Goal: Information Seeking & Learning: Understand process/instructions

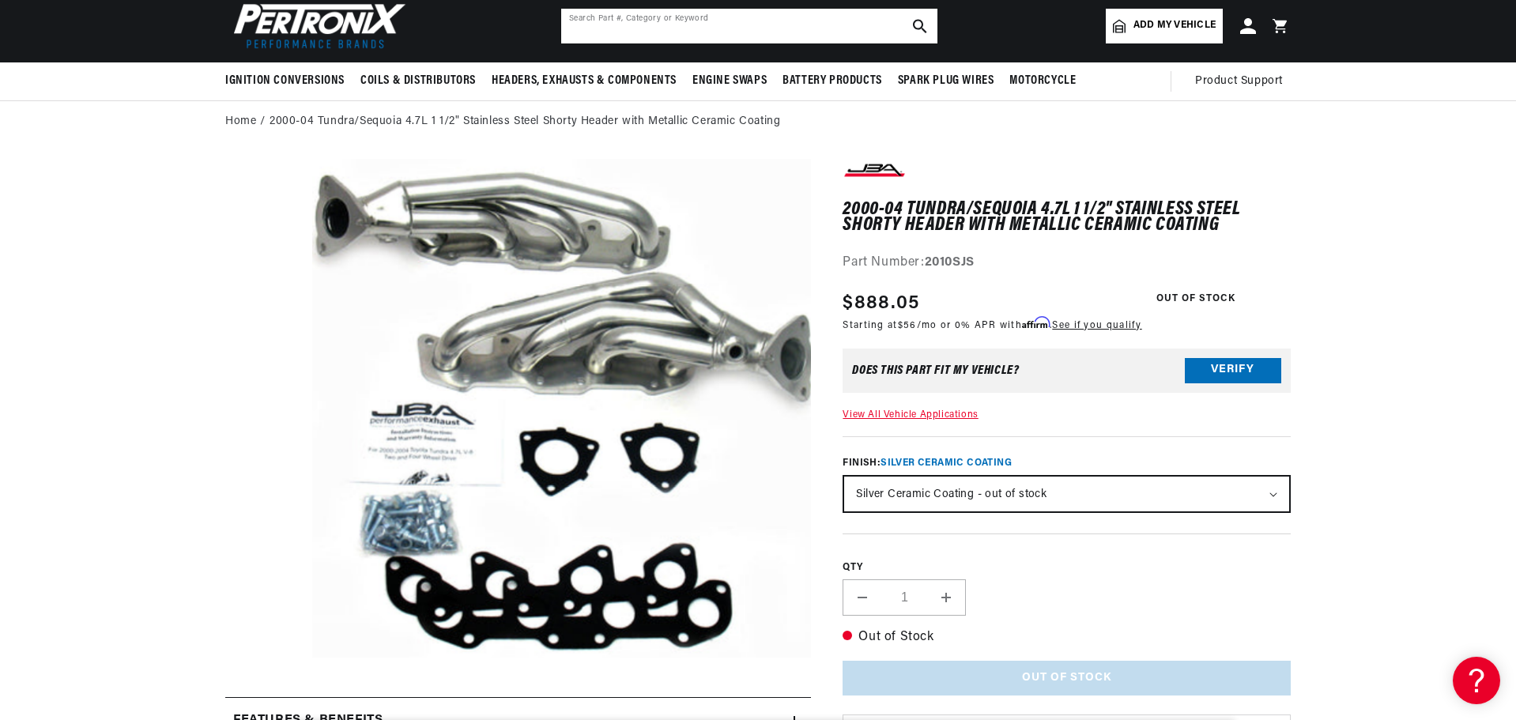
click at [667, 31] on input "text" at bounding box center [749, 26] width 376 height 35
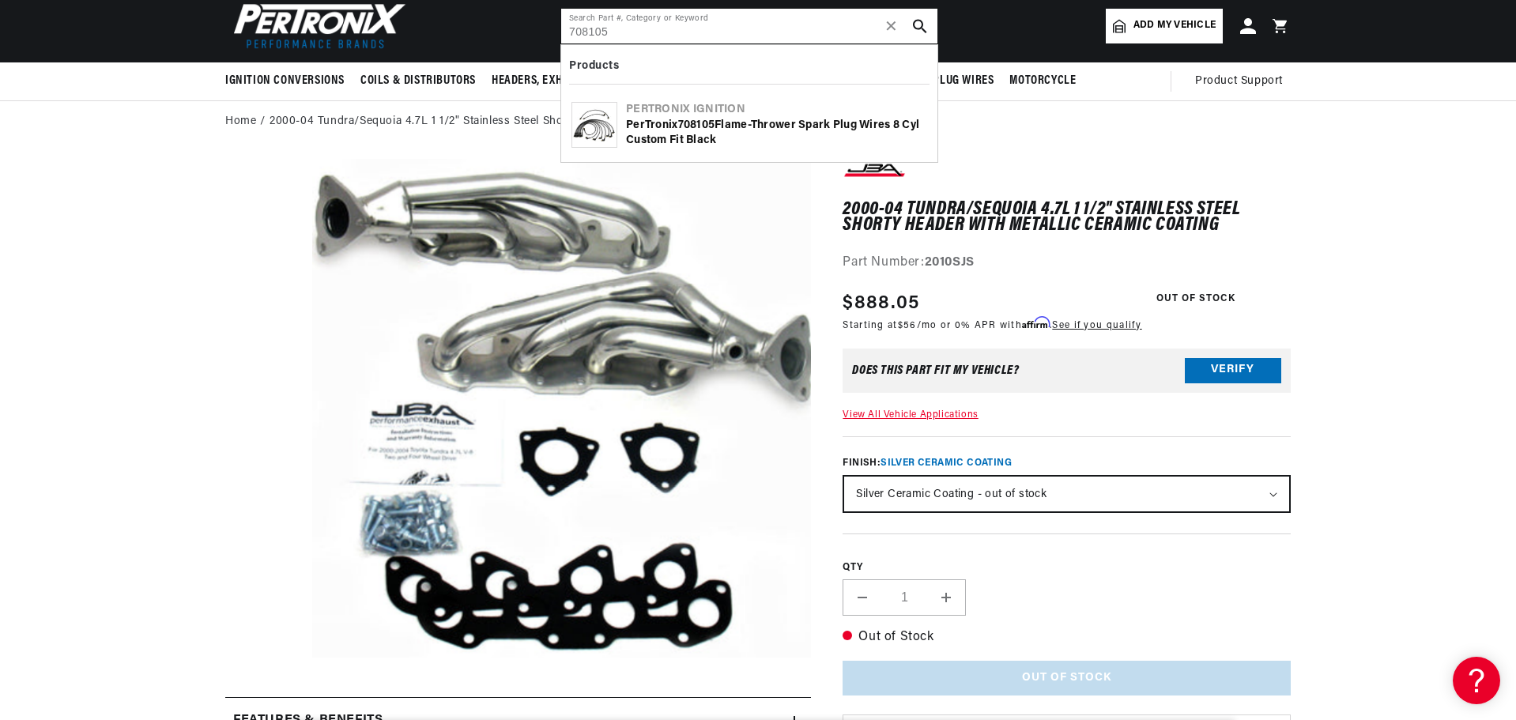
type input "708105"
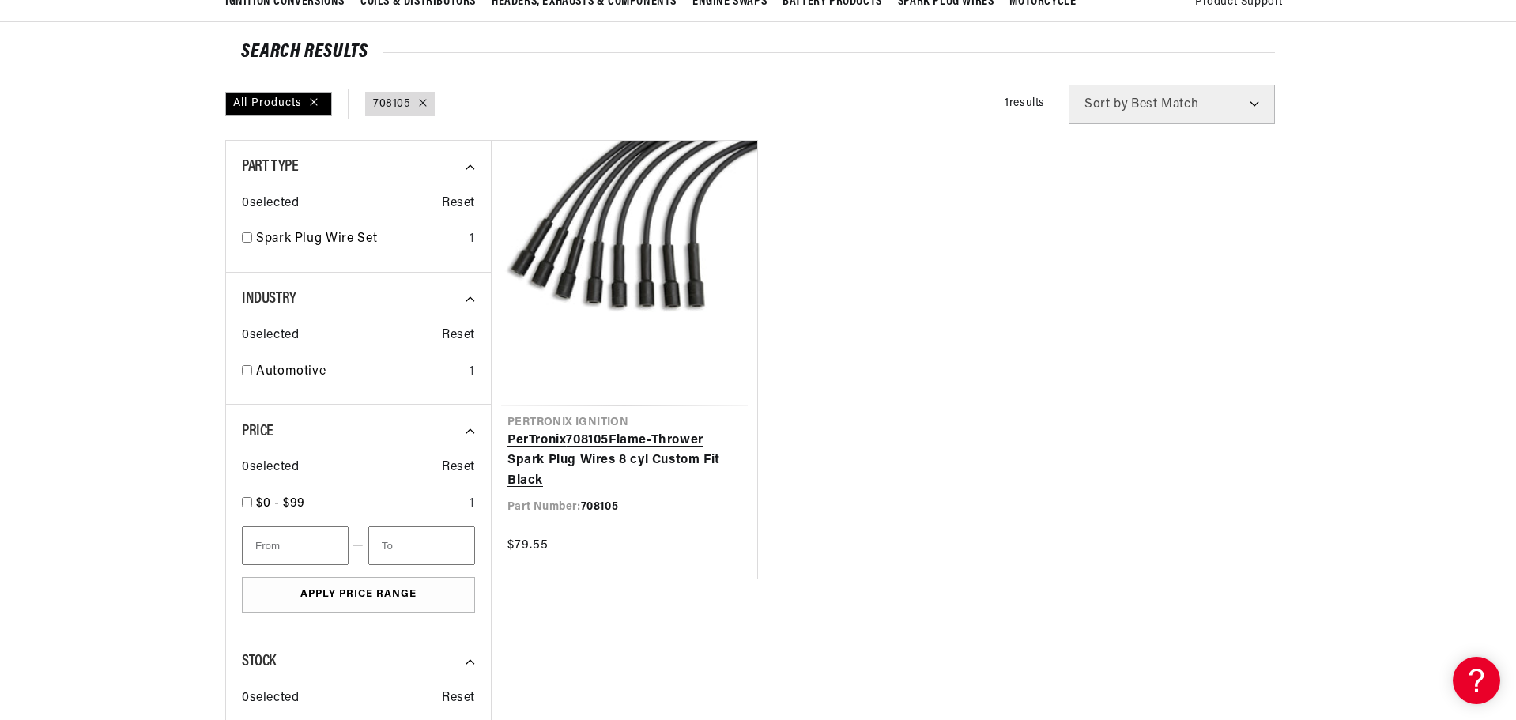
click at [627, 431] on link "PerTronix 708105 Flame-Thrower Spark Plug Wires 8 cyl Custom Fit Black" at bounding box center [624, 461] width 234 height 61
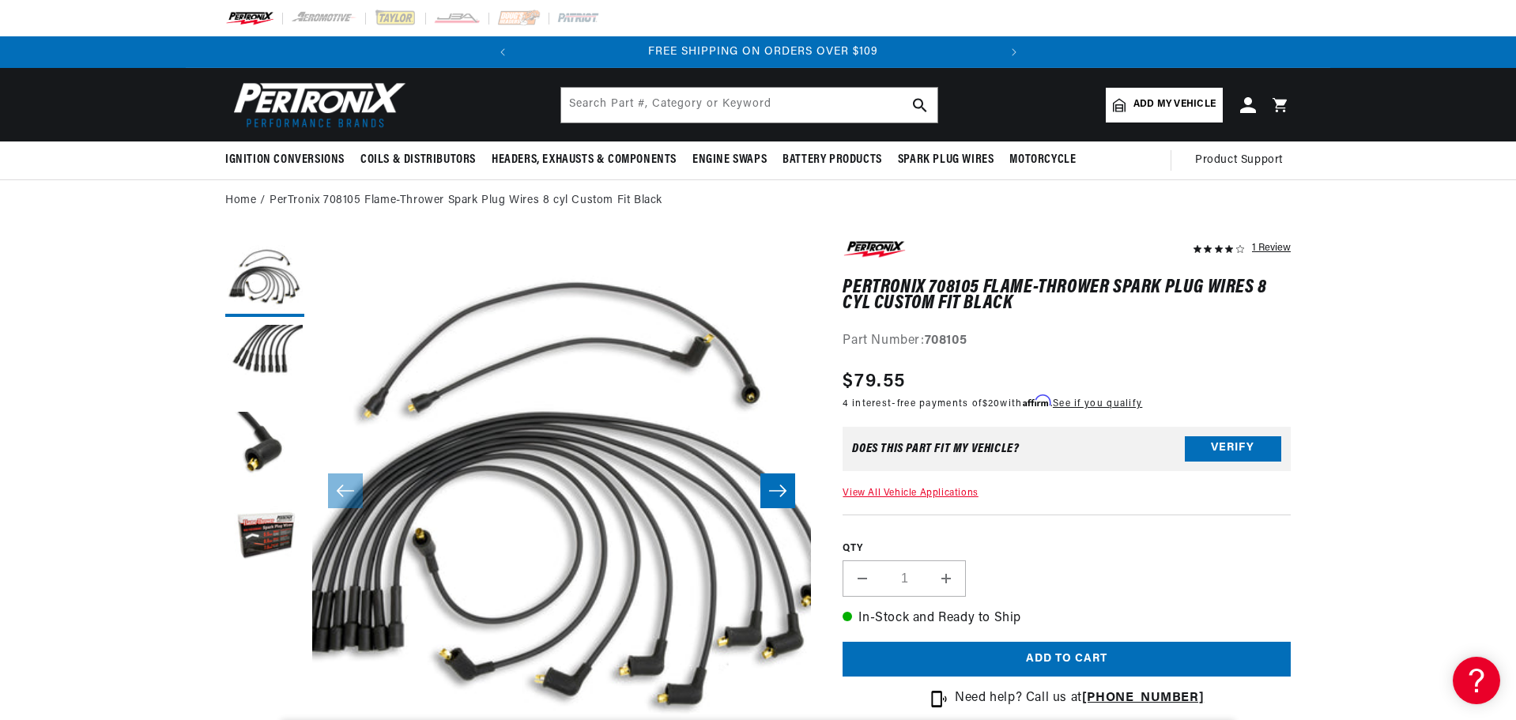
scroll to position [0, 479]
click at [645, 104] on input "text" at bounding box center [749, 105] width 376 height 35
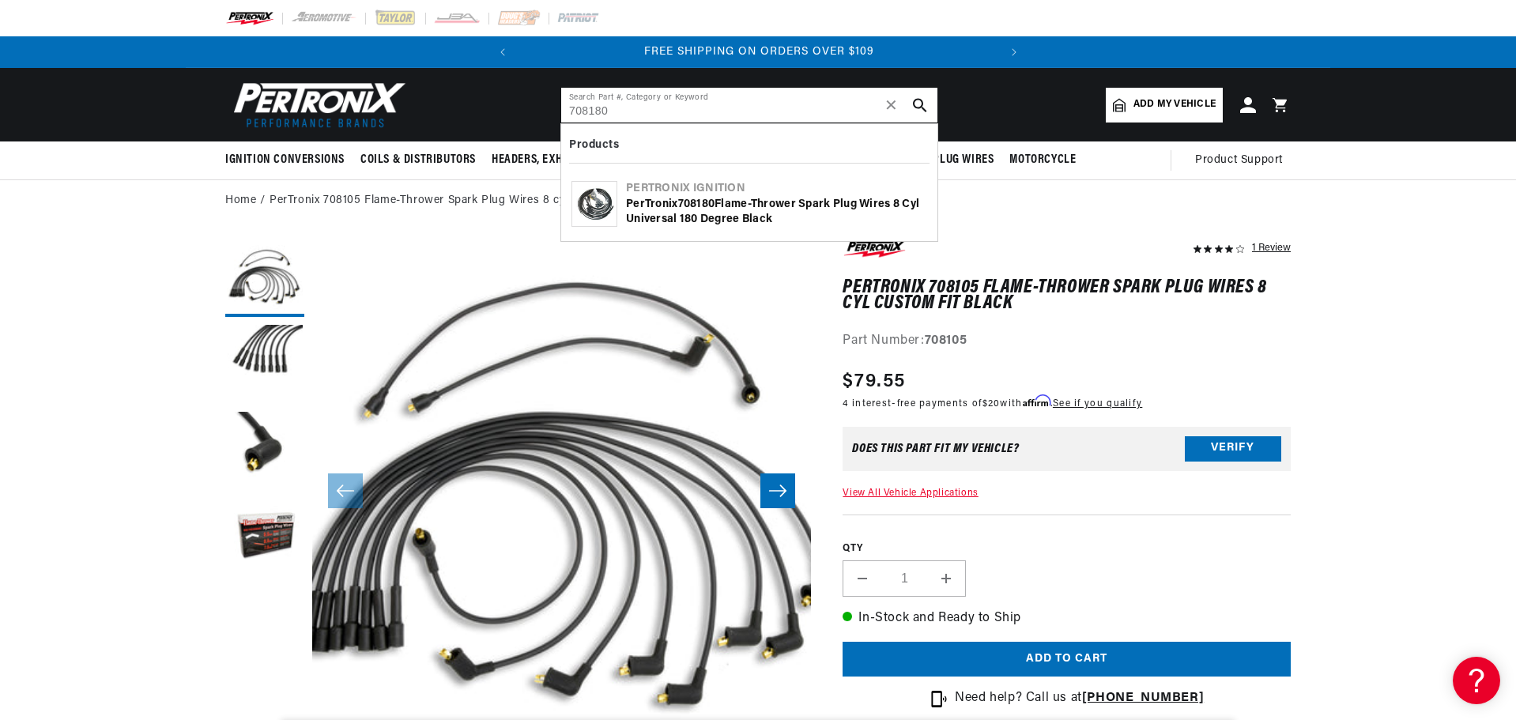
type input "708180"
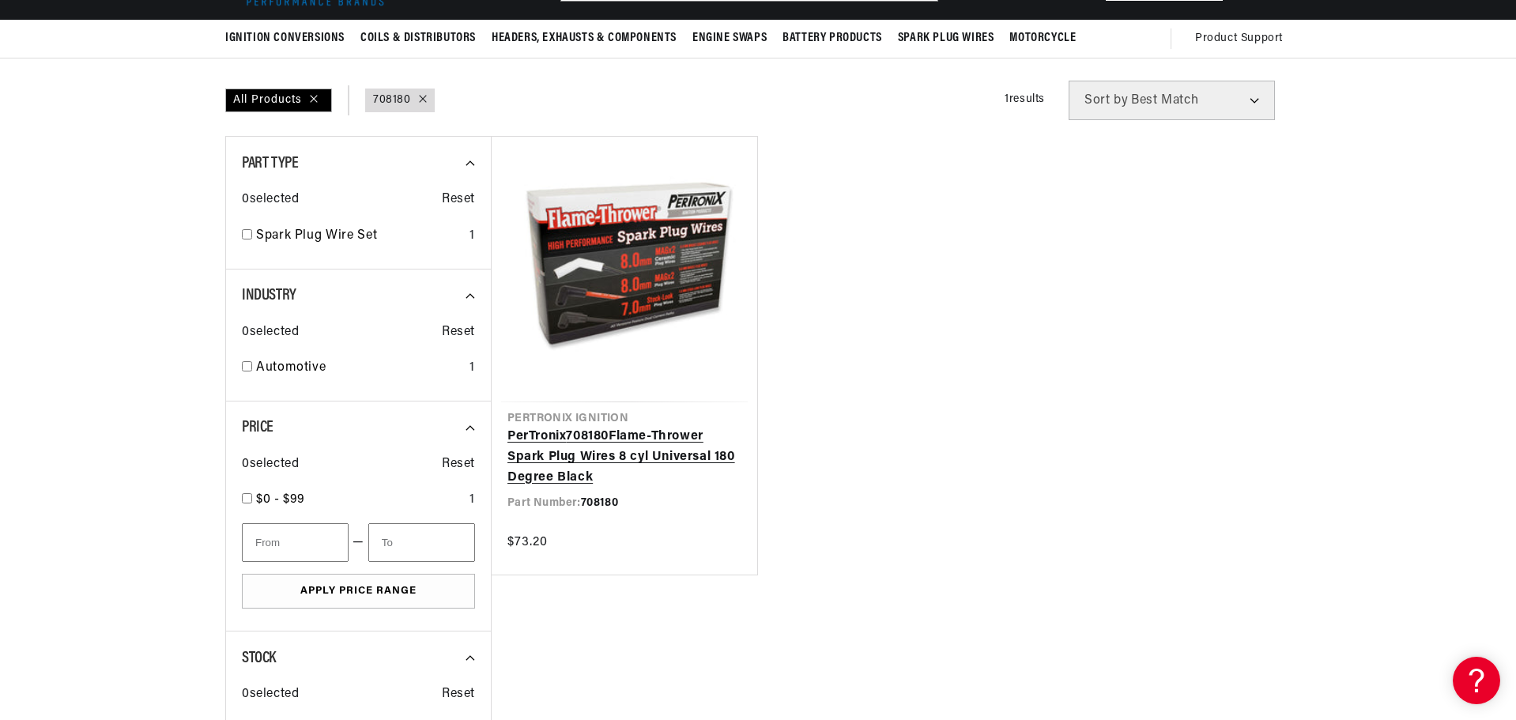
scroll to position [158, 0]
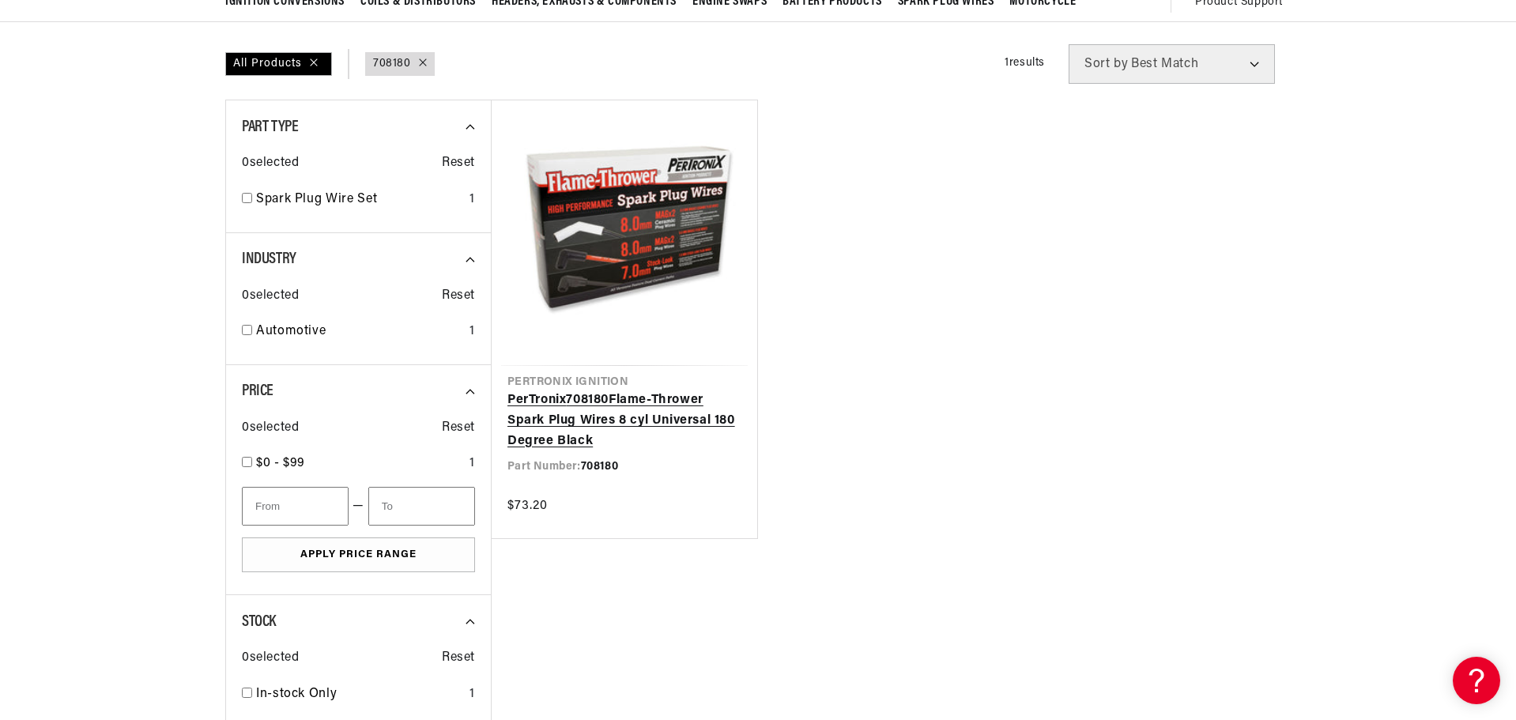
click at [622, 390] on link "PerTronix 708180 Flame-Thrower Spark Plug Wires 8 cyl Universal 180 Degree Black" at bounding box center [624, 420] width 234 height 61
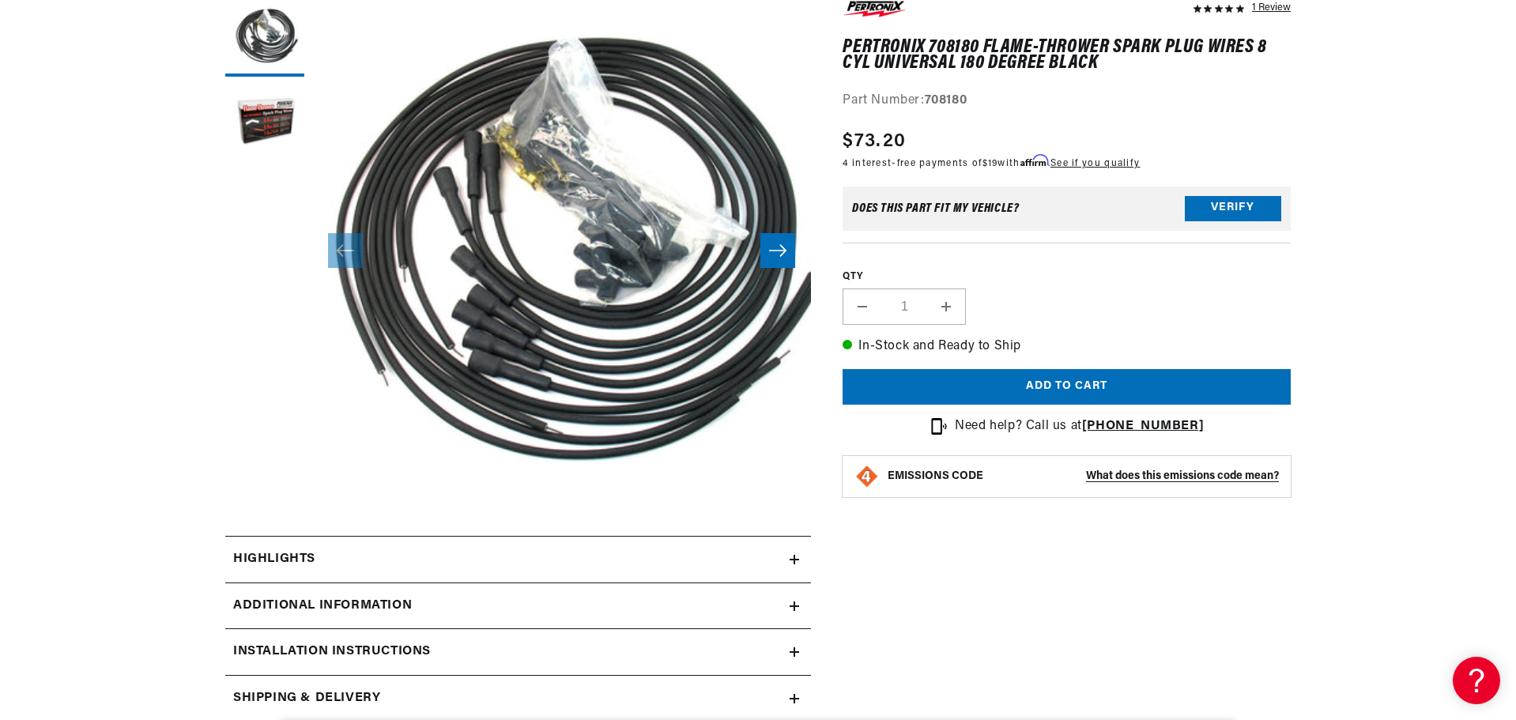
scroll to position [474, 0]
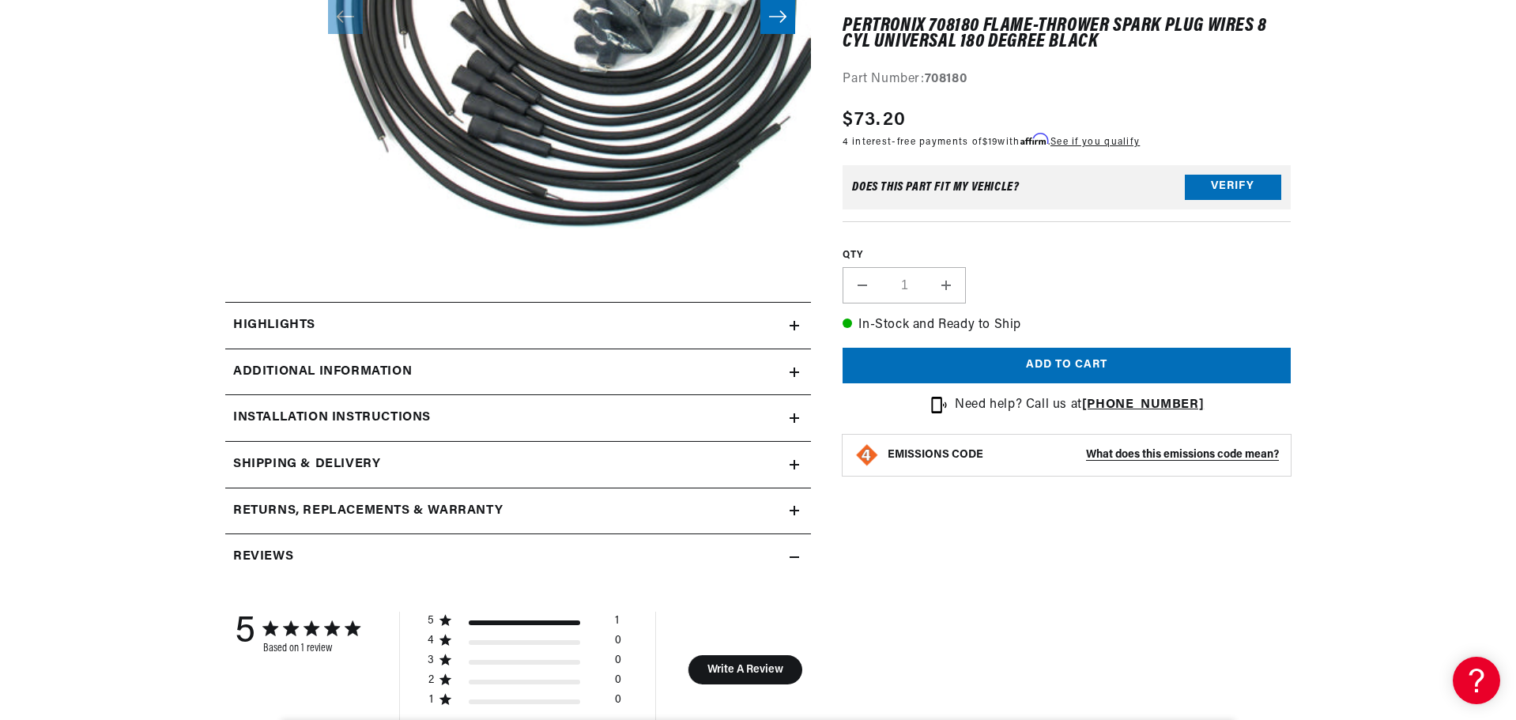
click at [792, 326] on icon at bounding box center [793, 325] width 9 height 9
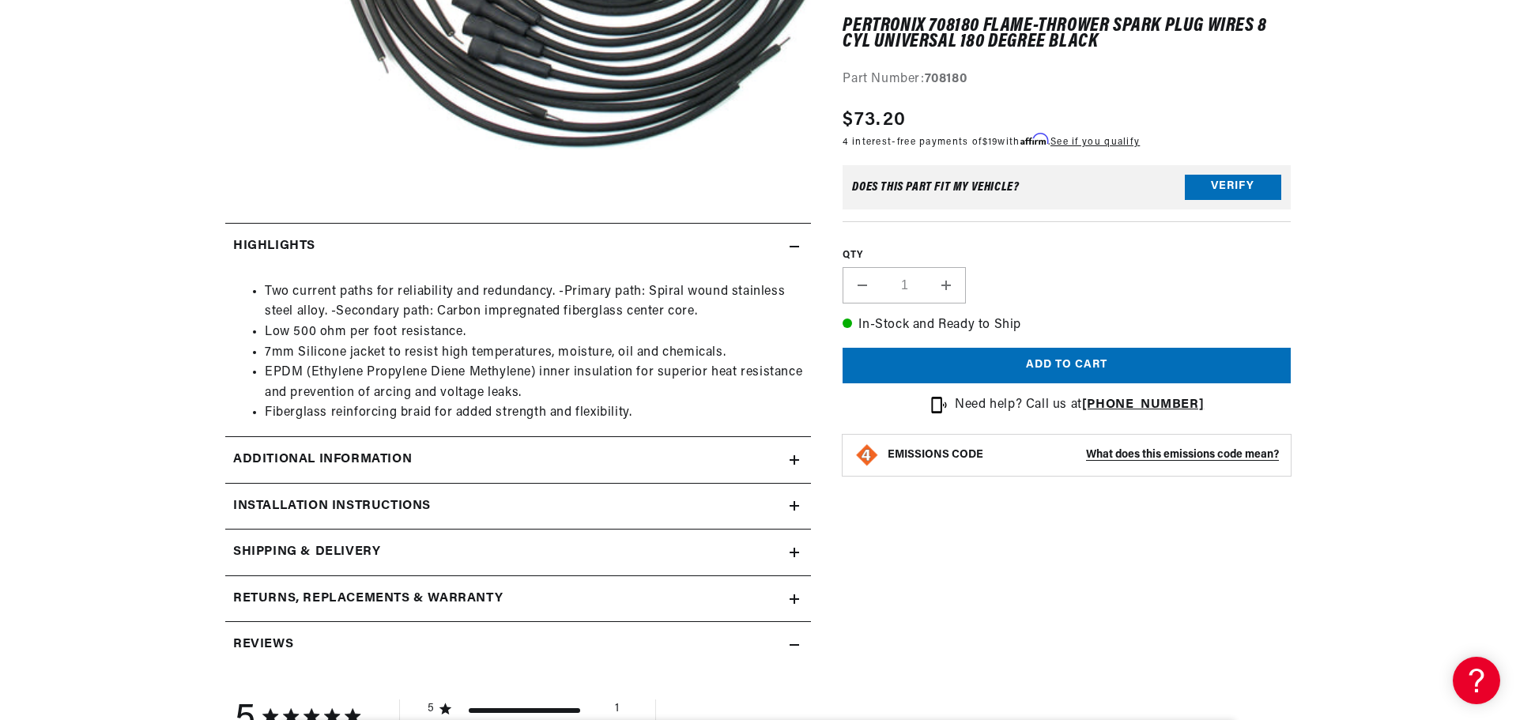
scroll to position [0, 479]
click at [794, 464] on icon at bounding box center [794, 459] width 0 height 9
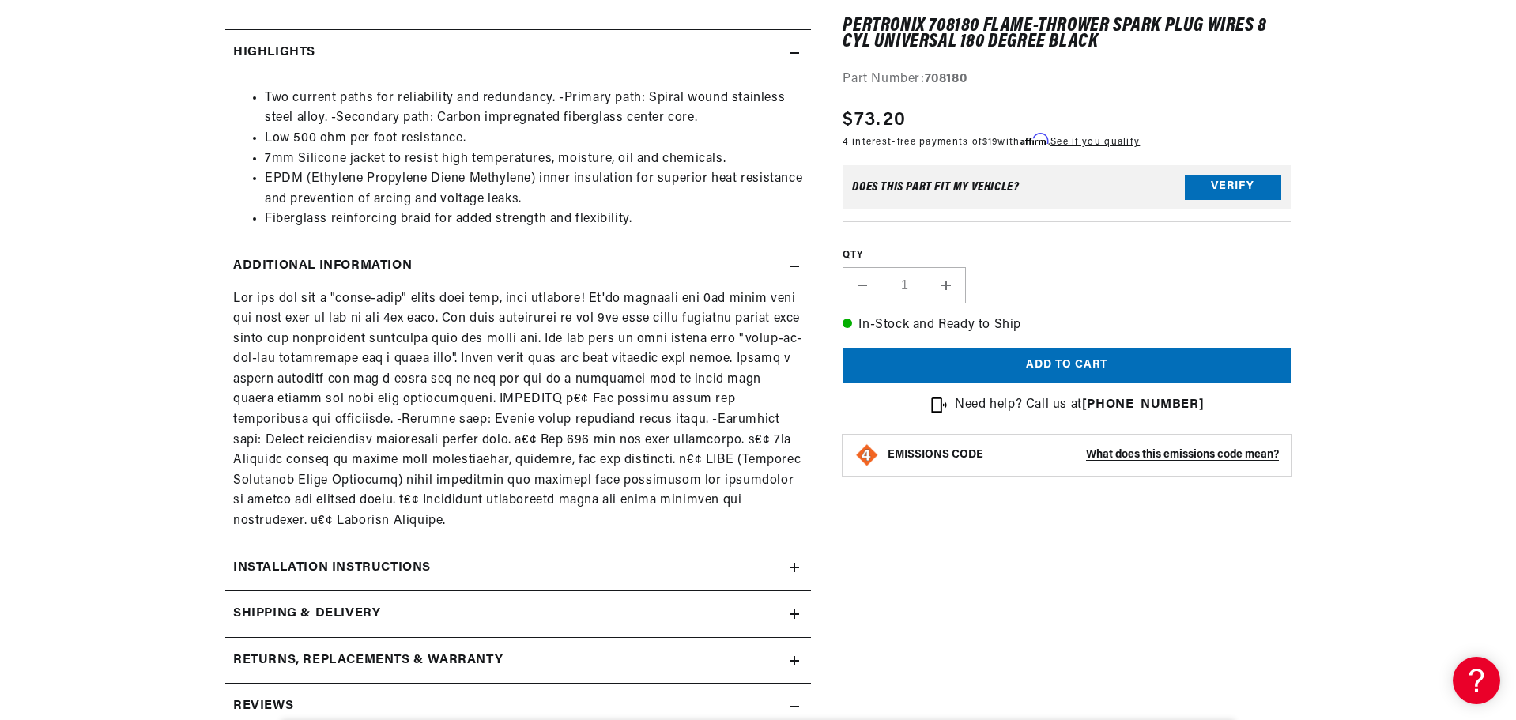
scroll to position [790, 0]
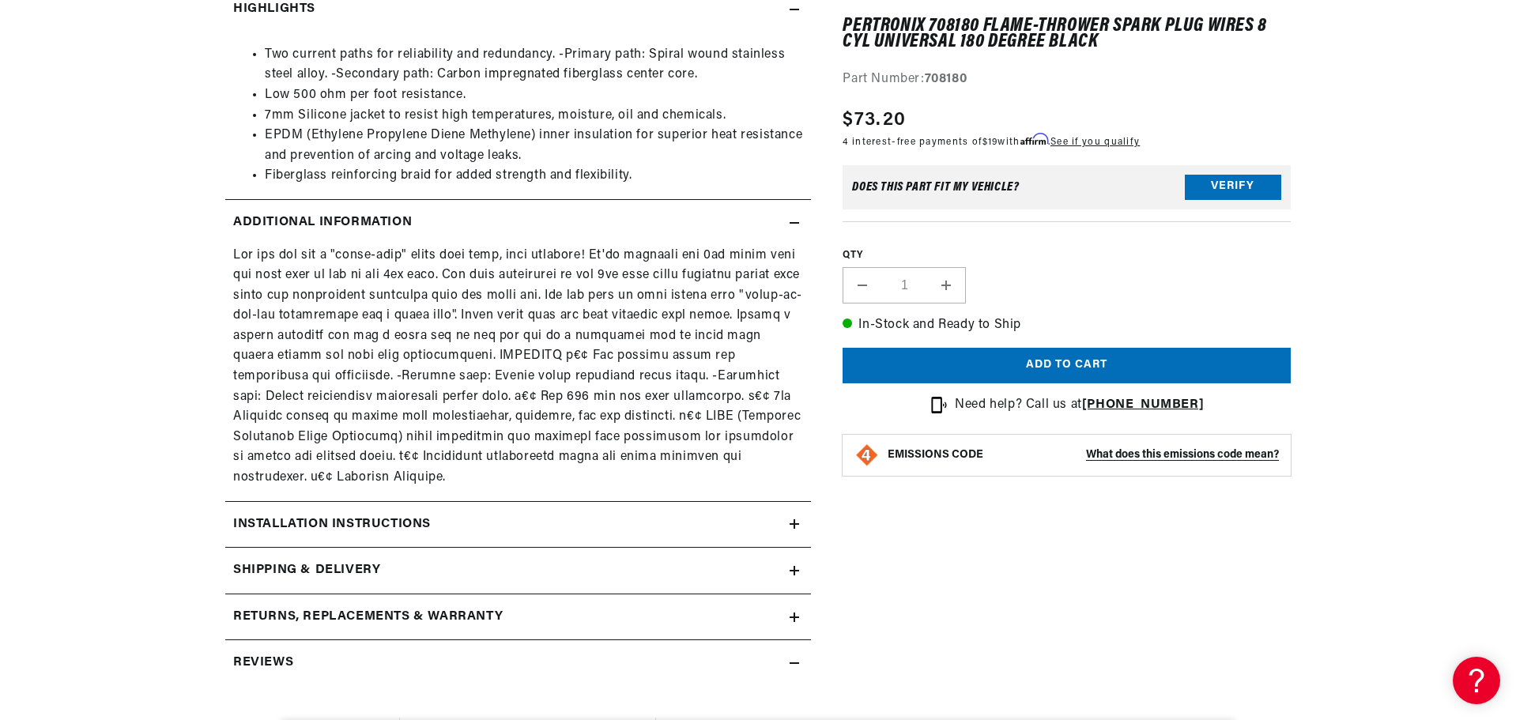
click at [788, 528] on div "Installation instructions" at bounding box center [507, 524] width 564 height 21
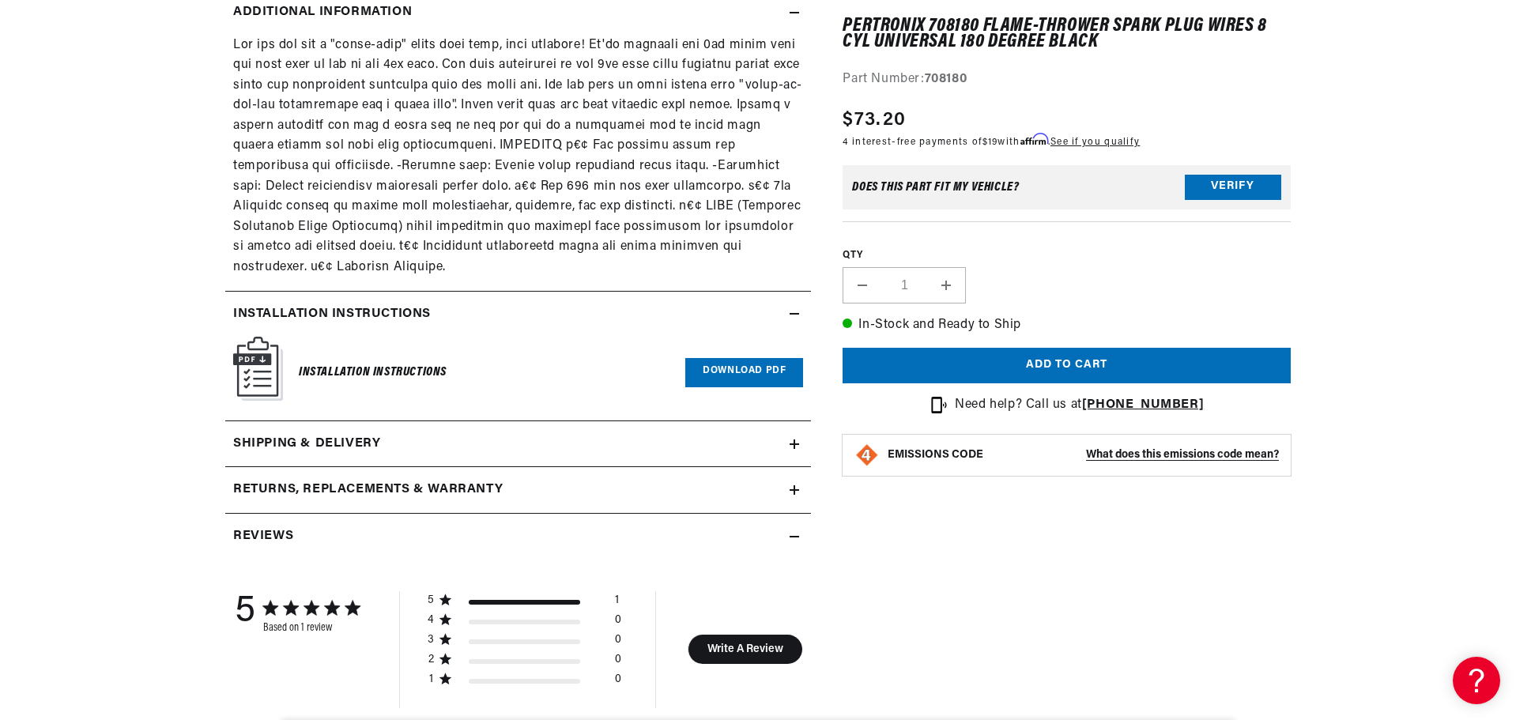
scroll to position [1027, 0]
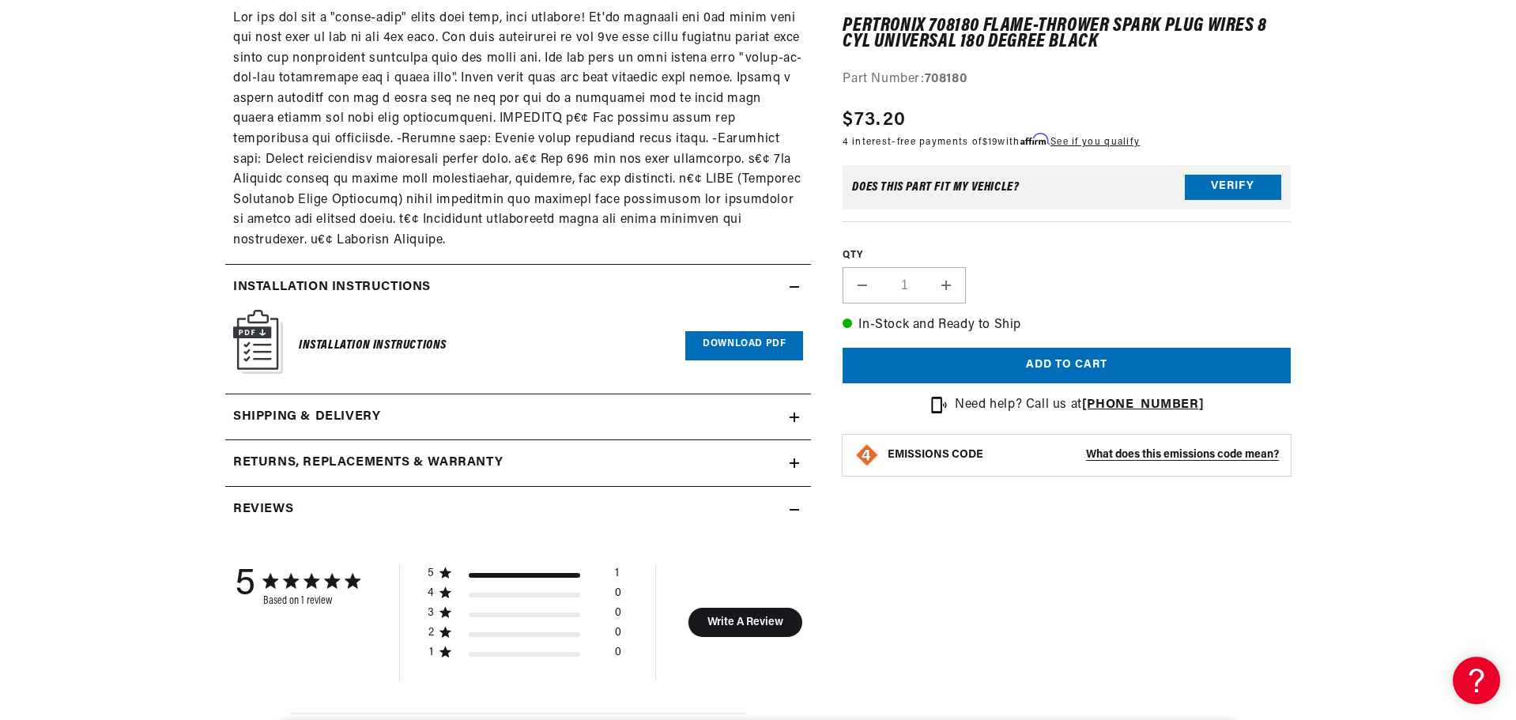
click at [761, 353] on link "Download PDF" at bounding box center [744, 345] width 118 height 29
click at [798, 417] on icon at bounding box center [793, 417] width 9 height 0
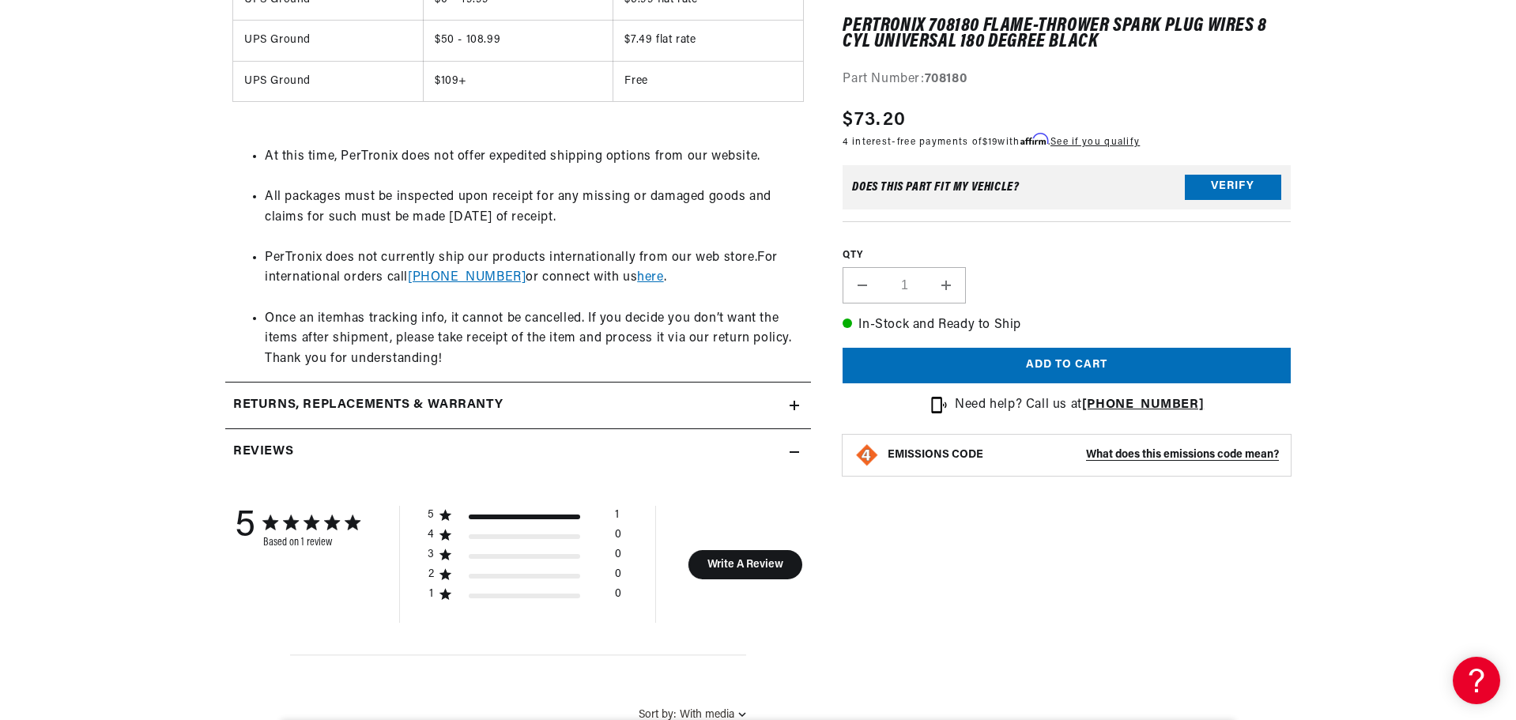
scroll to position [0, 479]
click at [792, 407] on icon at bounding box center [793, 405] width 9 height 9
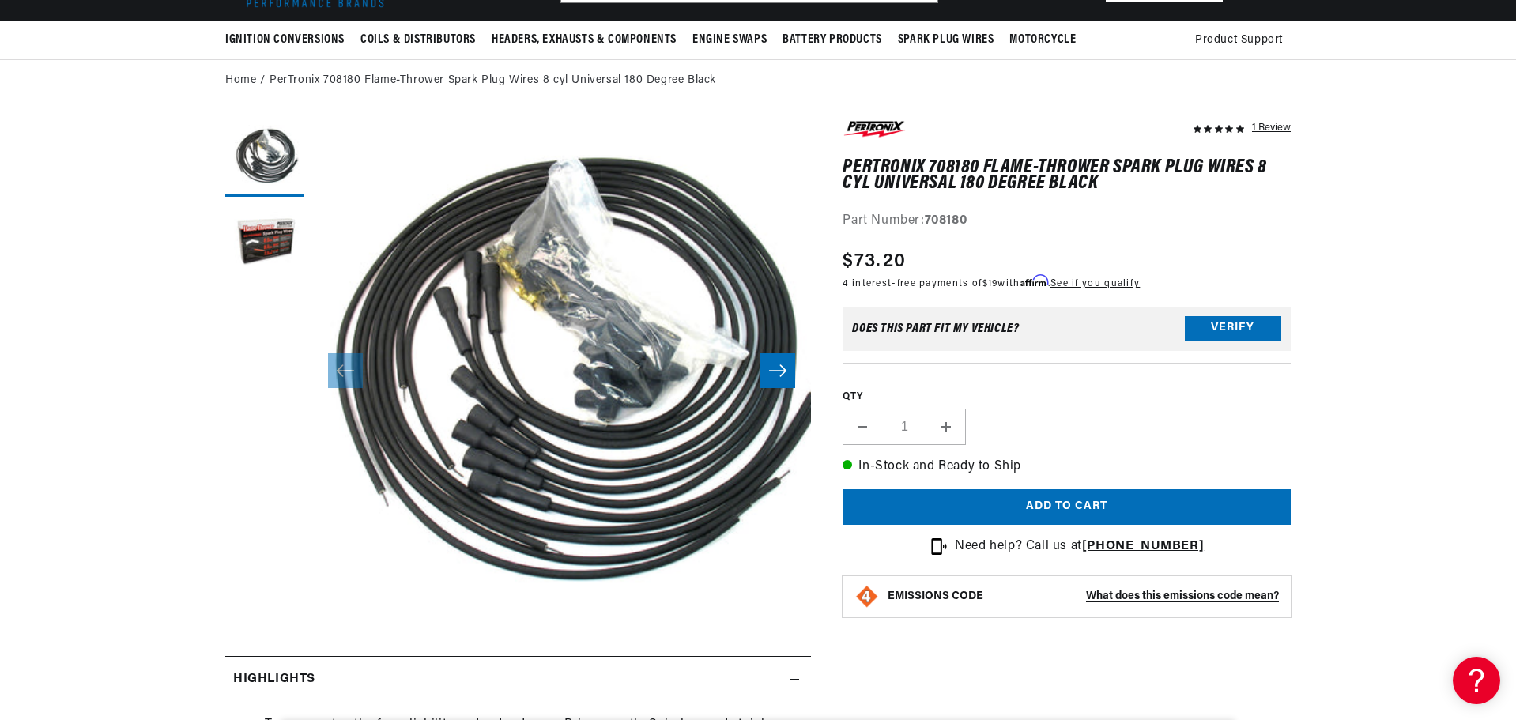
scroll to position [158, 0]
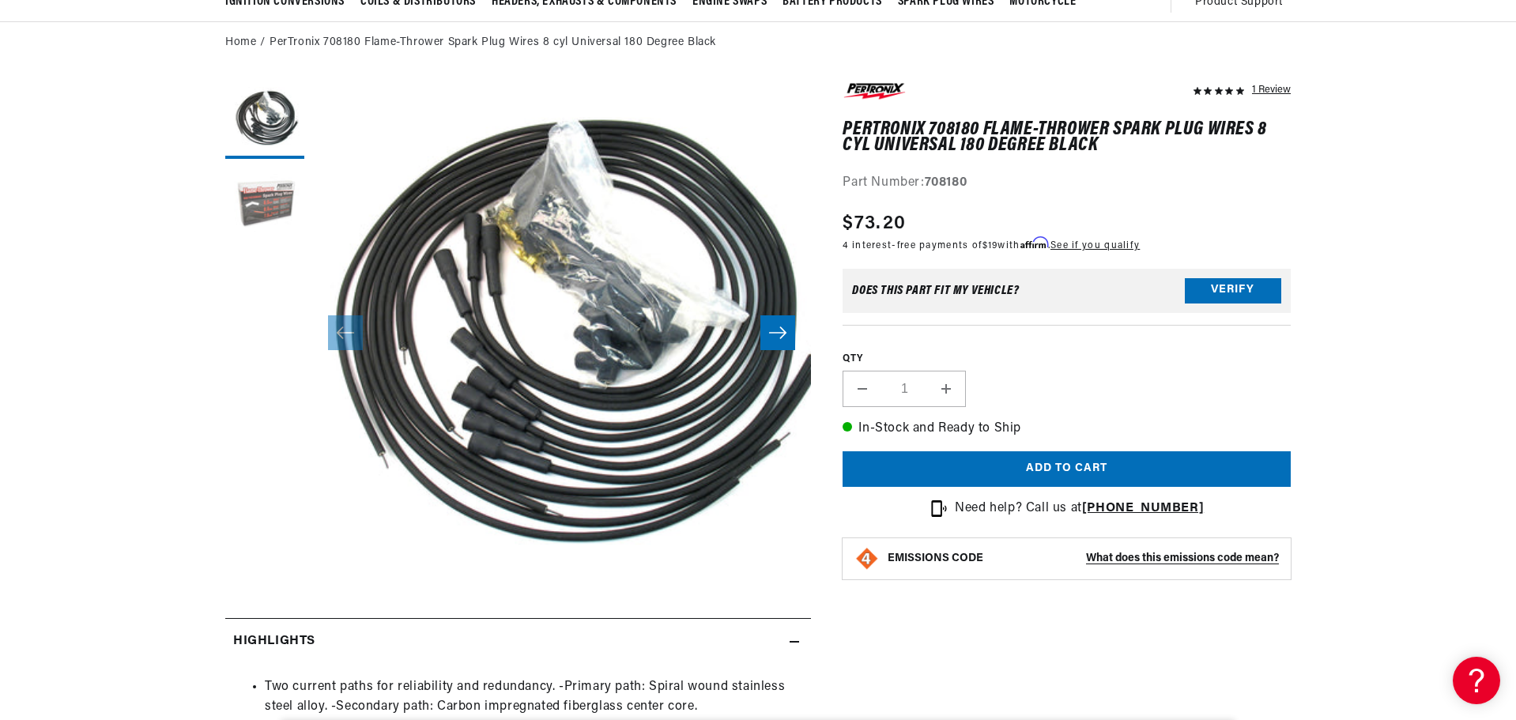
click at [262, 200] on button "Load image 2 in gallery view" at bounding box center [264, 206] width 79 height 79
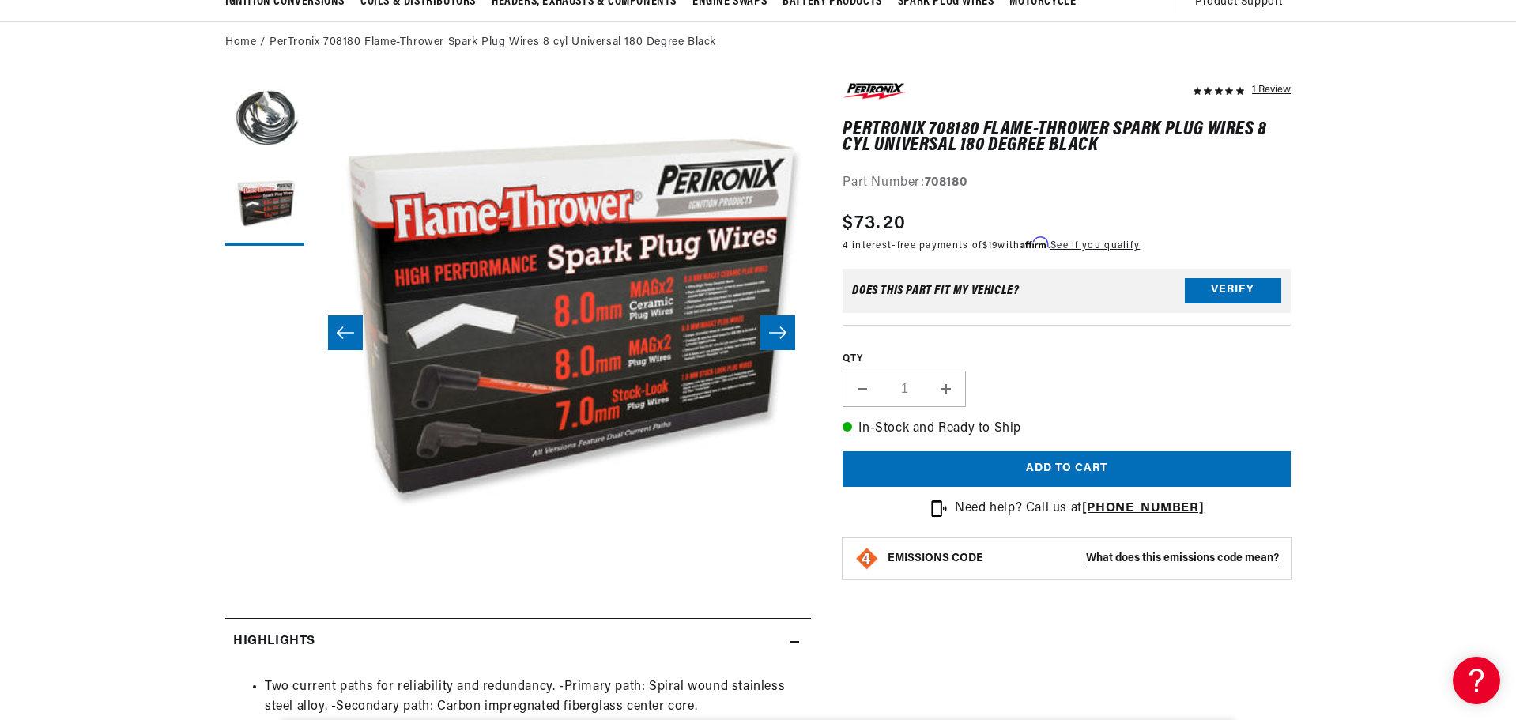
scroll to position [0, 499]
click at [262, 628] on button "Open media 2 in modal" at bounding box center [262, 628] width 0 height 0
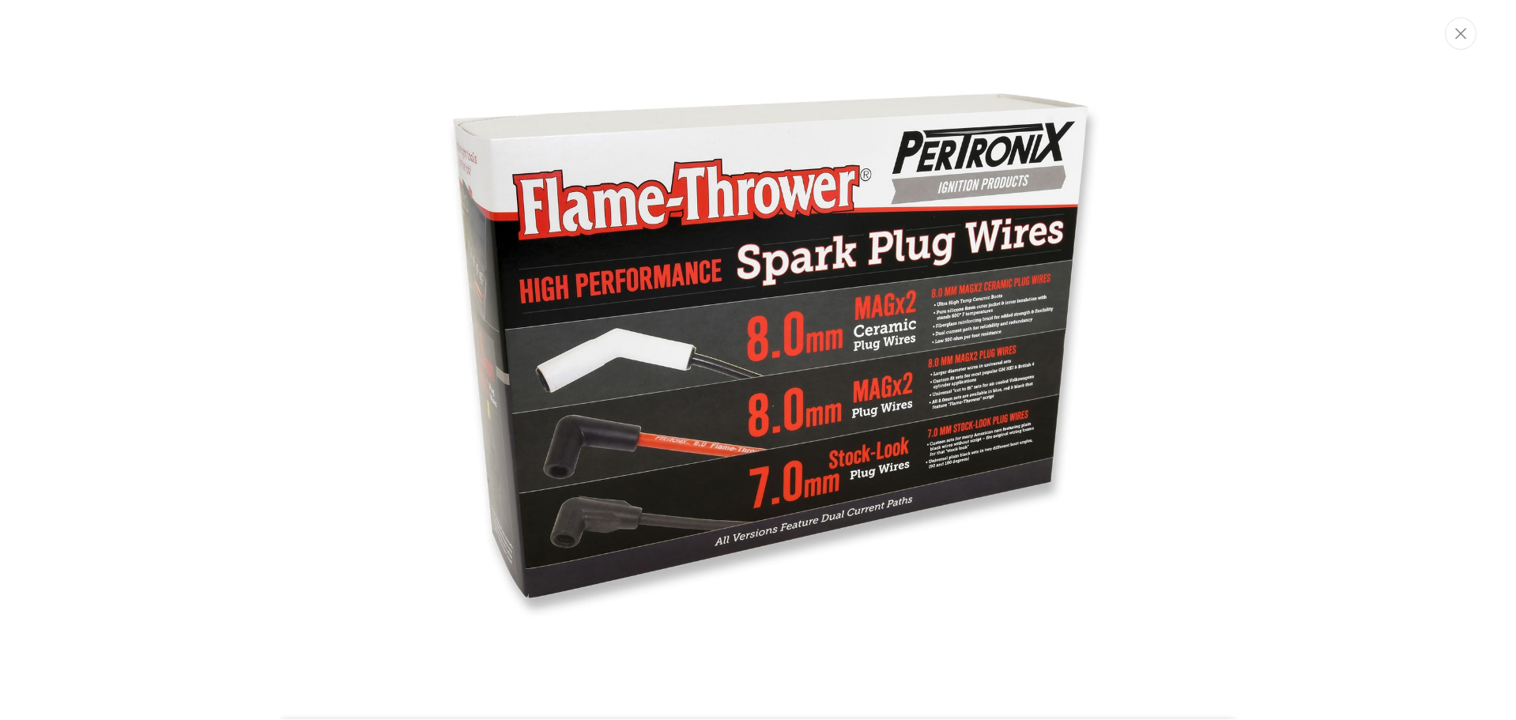
scroll to position [948, 0]
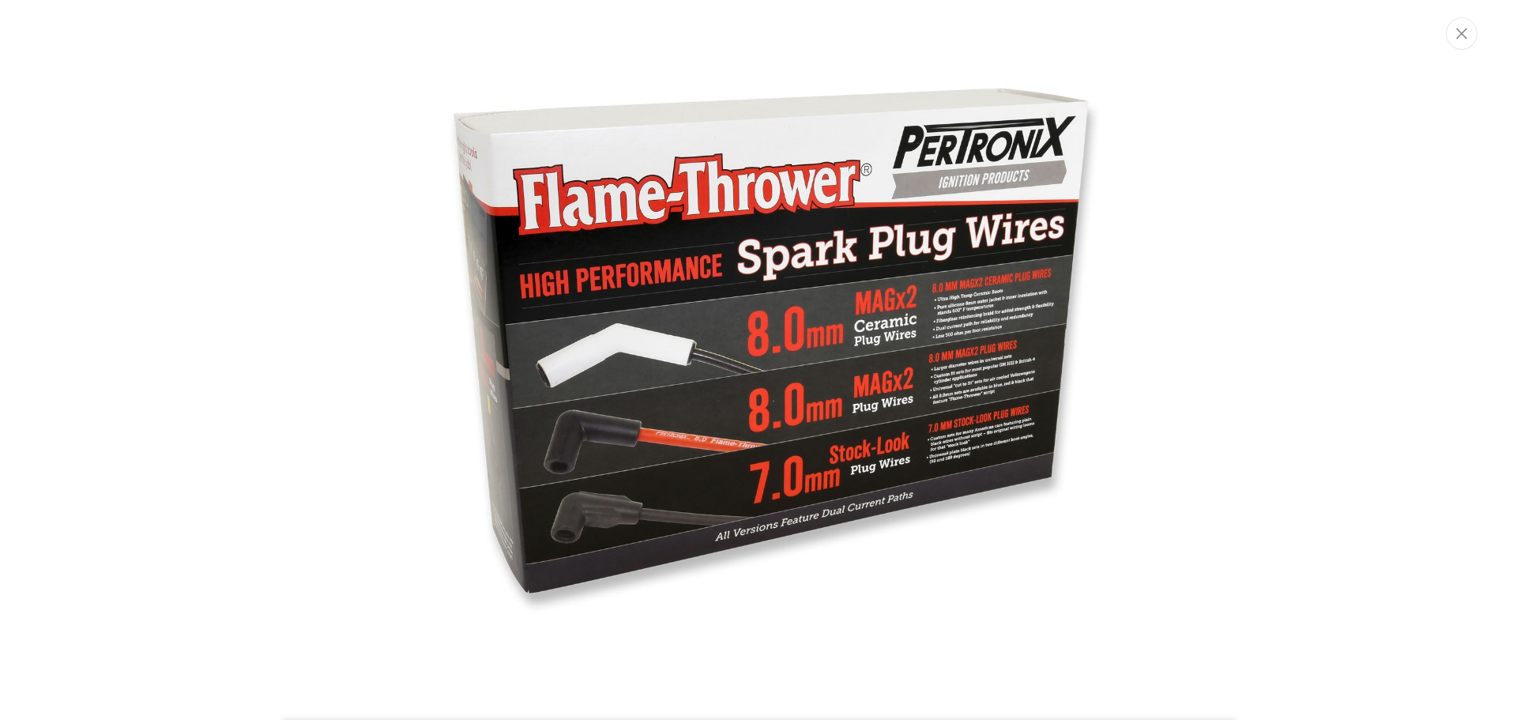
click at [737, 324] on img "Media gallery" at bounding box center [758, 359] width 853 height 853
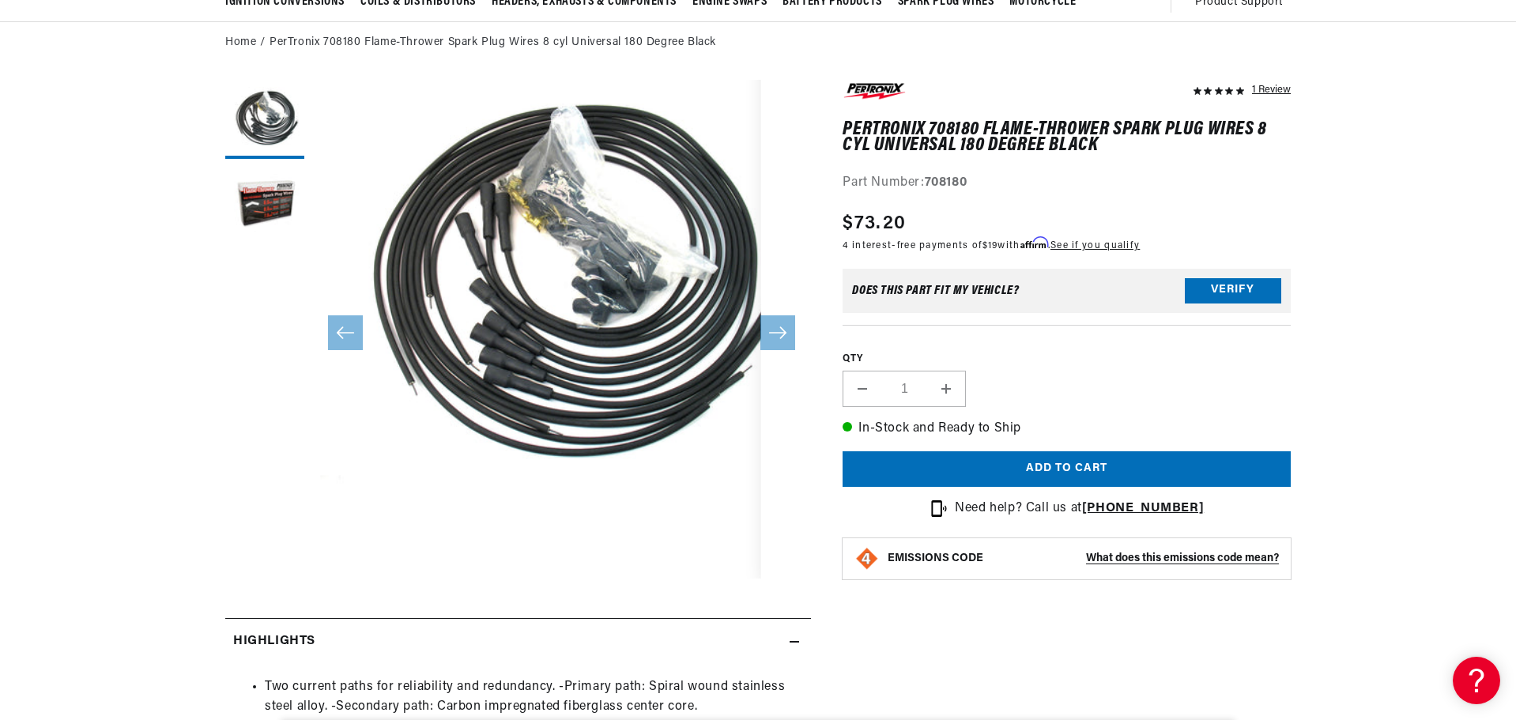
scroll to position [0, 0]
